Goal: Information Seeking & Learning: Learn about a topic

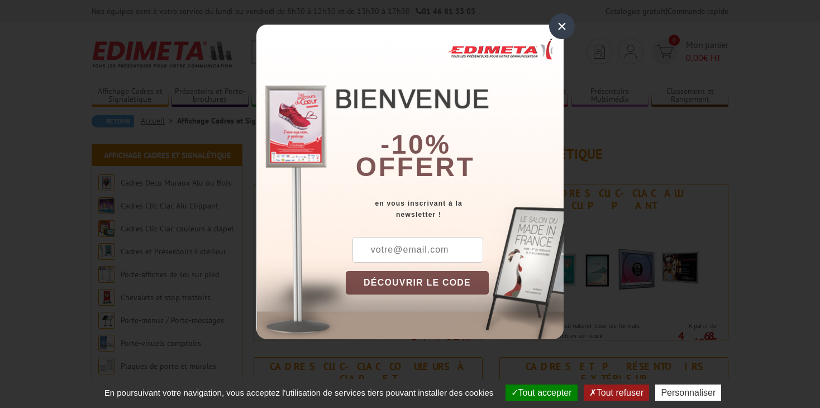
click at [555, 23] on div "×" at bounding box center [562, 26] width 26 height 26
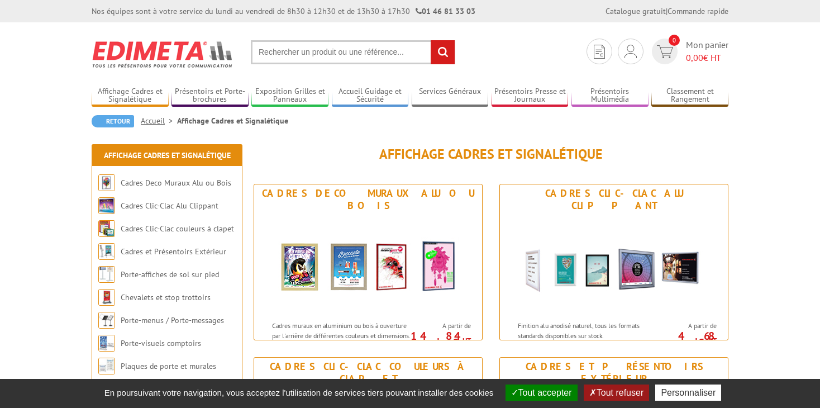
click at [385, 50] on input "text" at bounding box center [353, 52] width 204 height 24
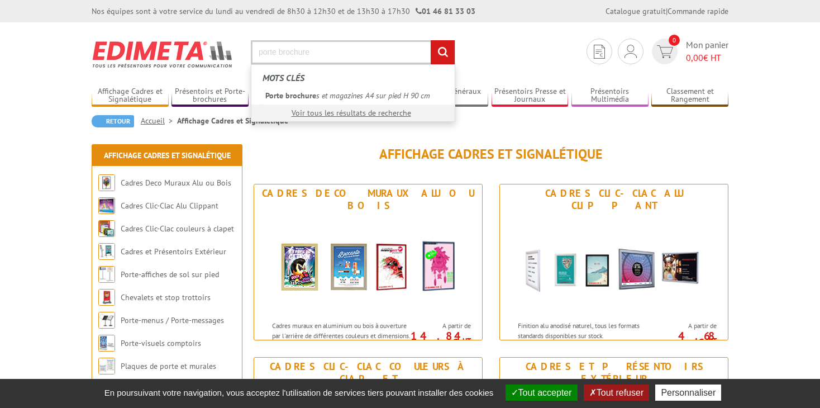
type input "porte brochure"
click at [431, 40] on input "rechercher" at bounding box center [443, 52] width 24 height 24
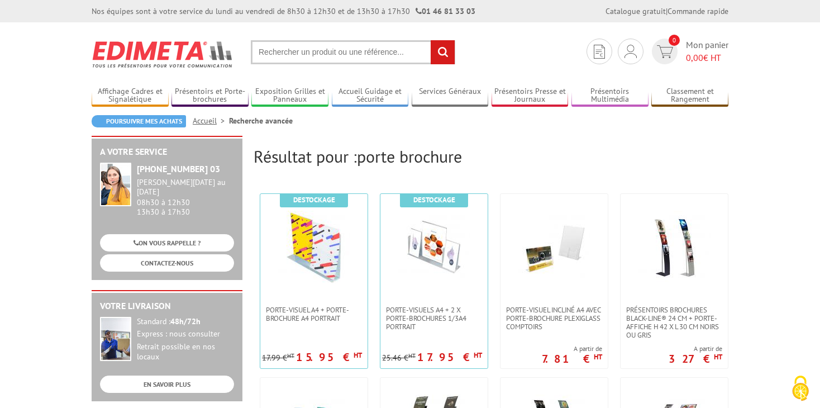
click at [368, 58] on input "text" at bounding box center [353, 52] width 204 height 24
type input "porte brochure mural"
click at [431, 40] on input "rechercher" at bounding box center [443, 52] width 24 height 24
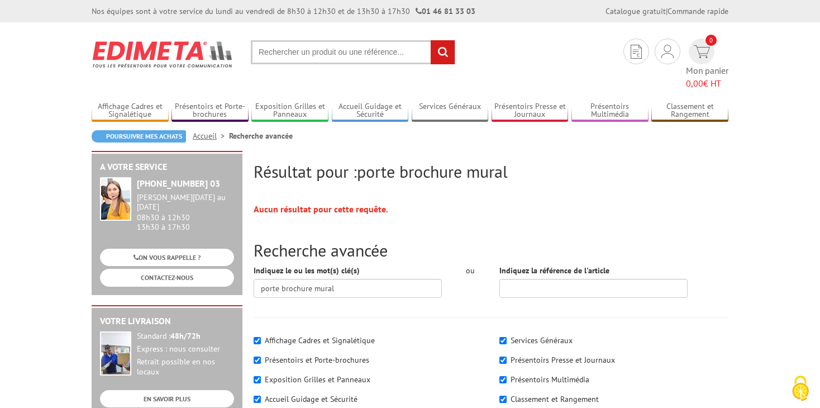
click at [363, 48] on input "text" at bounding box center [353, 52] width 204 height 24
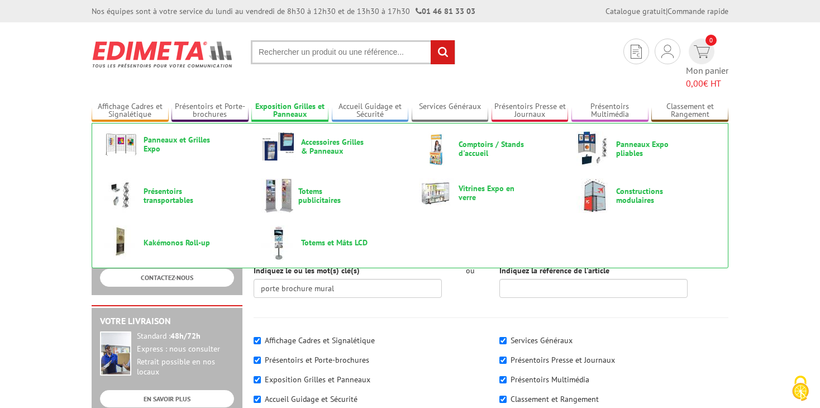
click at [289, 102] on link "Exposition Grilles et Panneaux" at bounding box center [289, 111] width 77 height 18
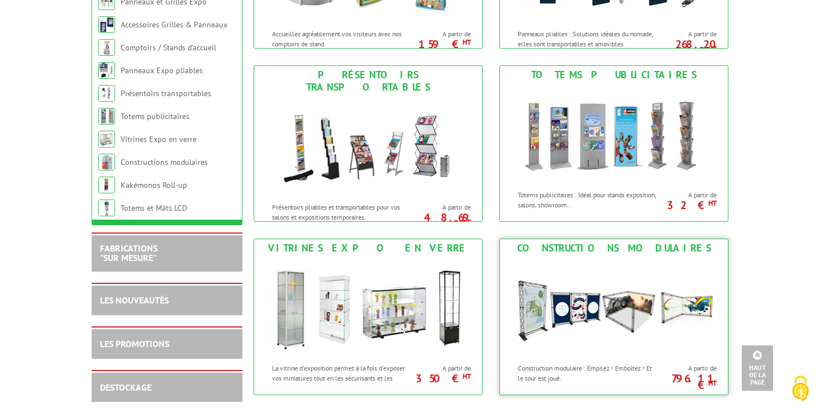
scroll to position [413, 0]
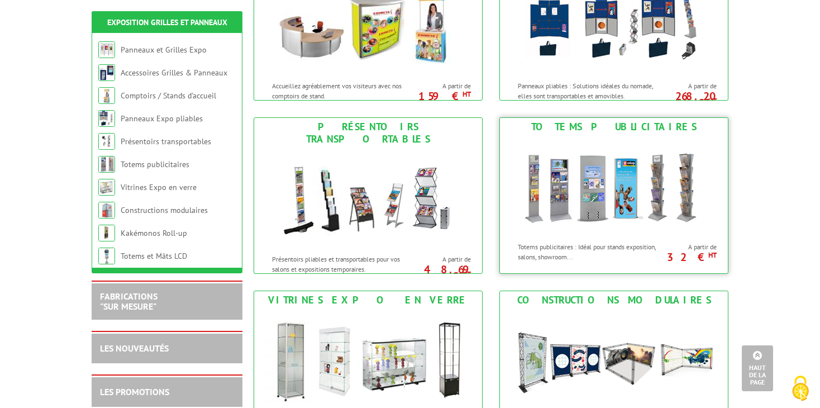
click at [577, 227] on img at bounding box center [614, 186] width 207 height 101
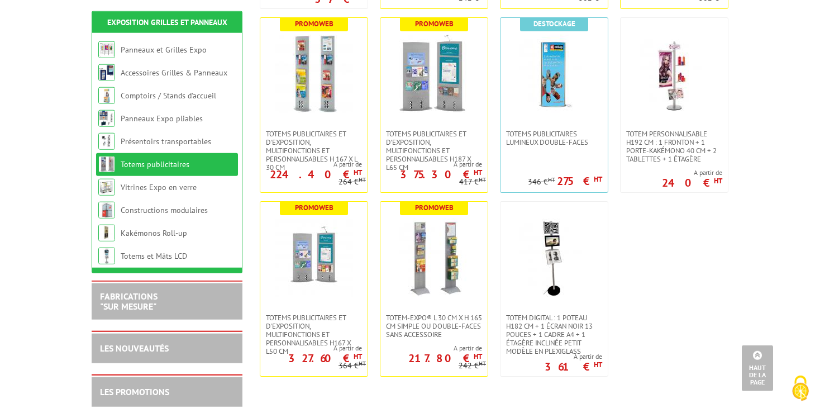
scroll to position [413, 0]
